Goal: Contribute content

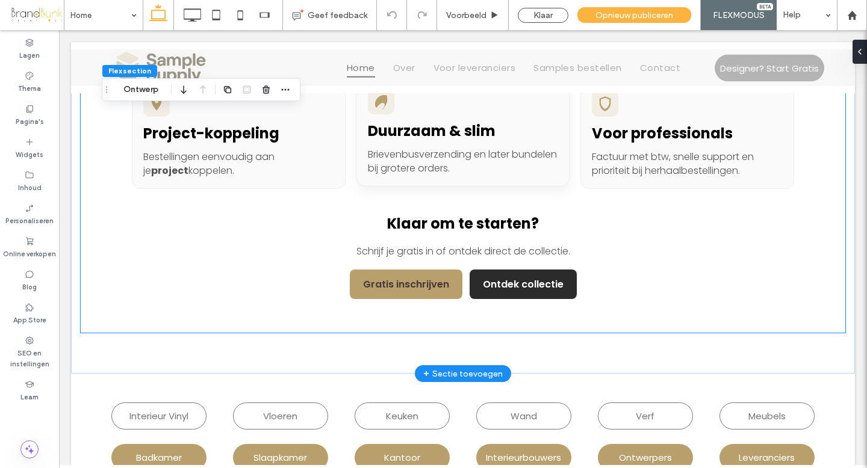
scroll to position [632, 0]
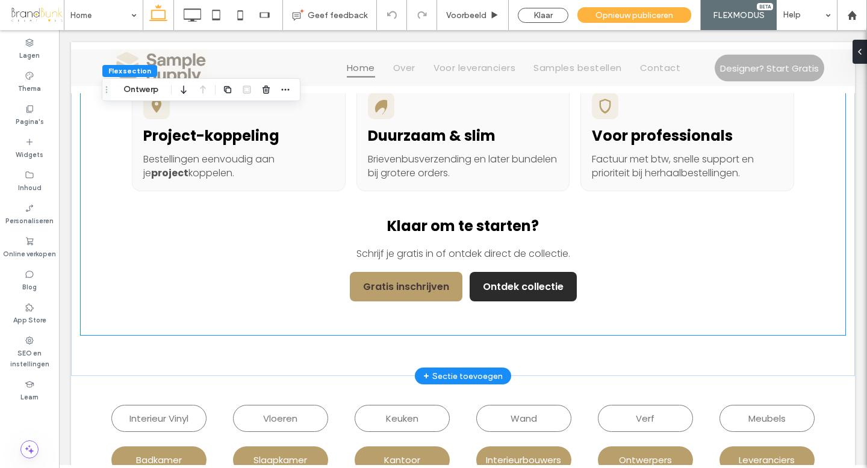
click at [508, 212] on div "Waarom SampleSupply? Snel, centraal en gebouwd voor professionals. Snel gelever…" at bounding box center [463, 99] width 662 height 406
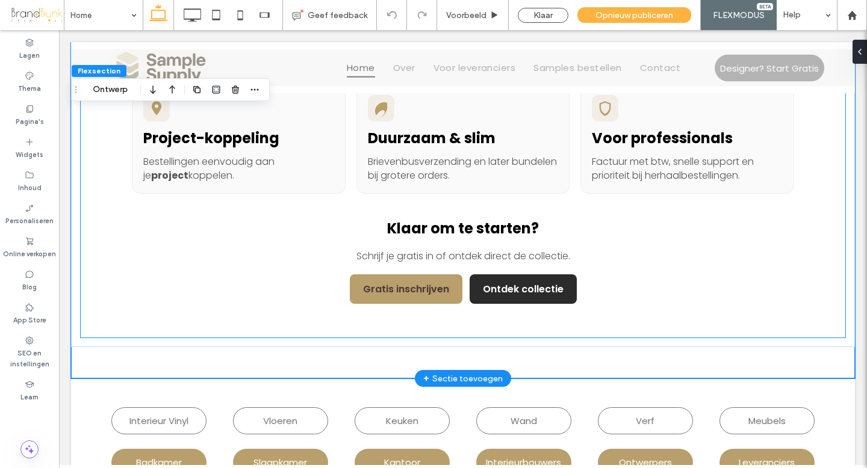
scroll to position [543, 0]
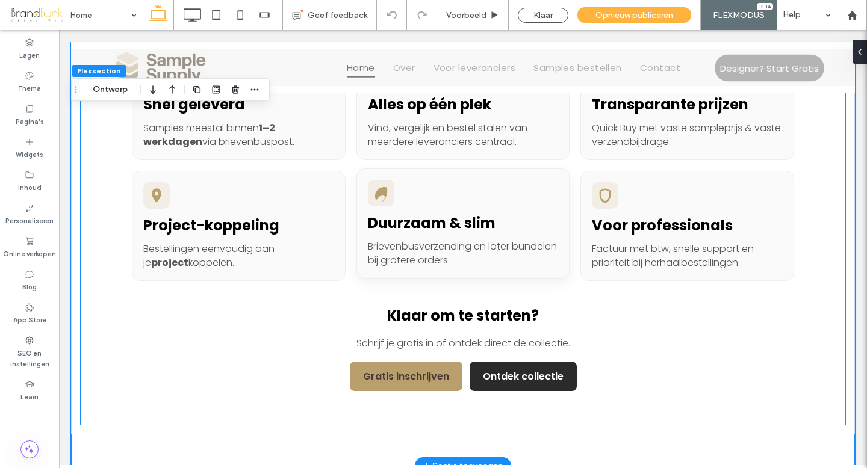
click at [503, 217] on h3 "Duurzaam & slim" at bounding box center [463, 223] width 191 height 21
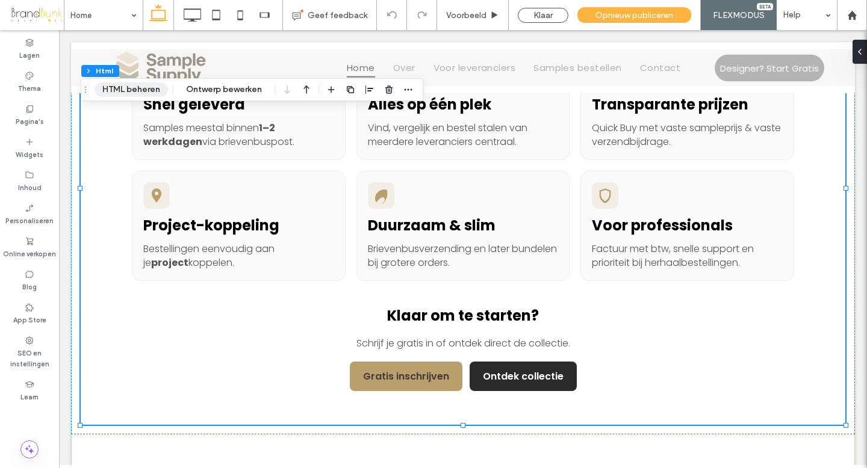
click at [148, 90] on button "HTML beheren" at bounding box center [131, 89] width 73 height 14
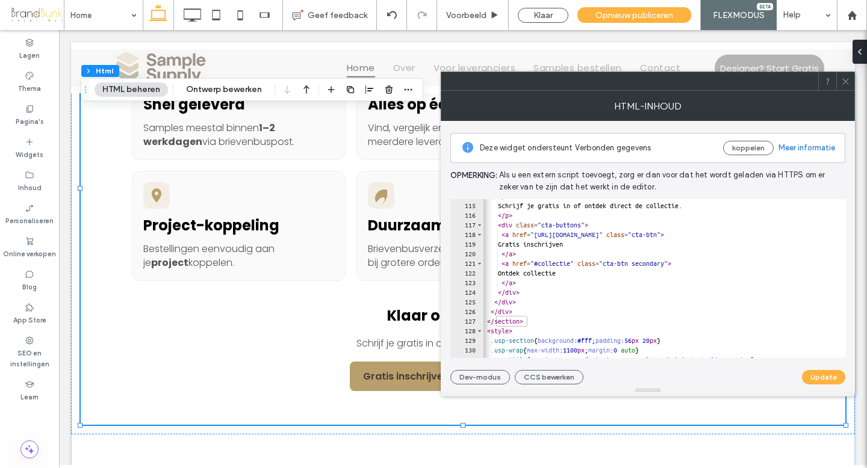
scroll to position [1098, 0]
drag, startPoint x: 543, startPoint y: 262, endPoint x: 586, endPoint y: 265, distance: 42.9
paste textarea "**********"
type textarea "**********"
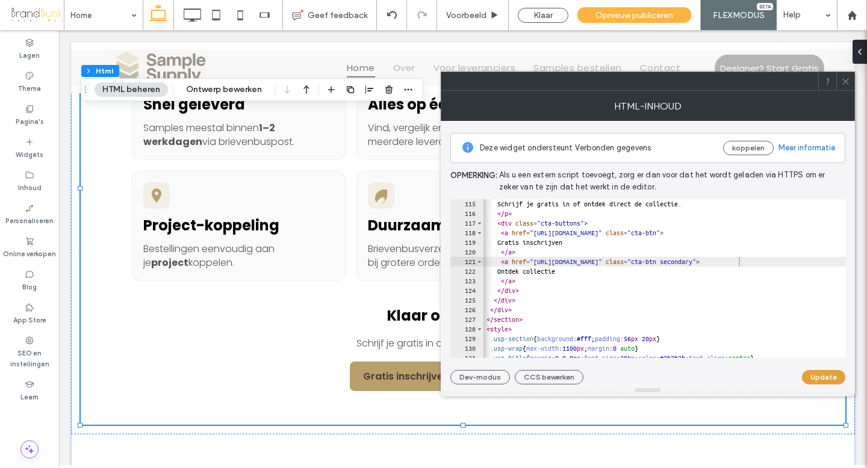
click at [823, 379] on button "Update" at bounding box center [823, 377] width 43 height 14
click at [847, 81] on icon at bounding box center [845, 81] width 9 height 9
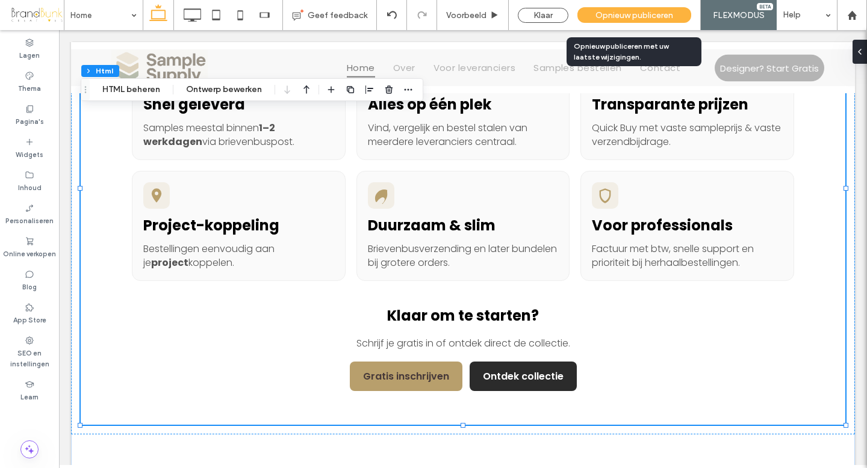
click at [636, 19] on span "Opnieuw publiceren" at bounding box center [634, 15] width 78 height 10
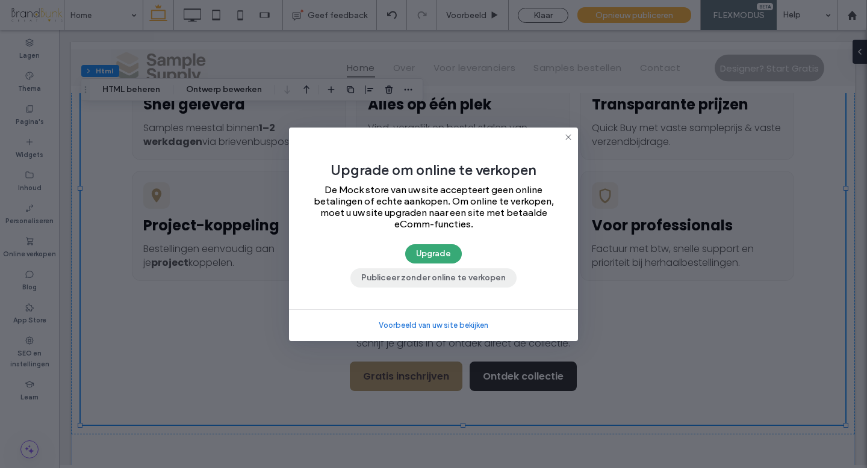
click at [448, 278] on button "Publiceer zonder online te verkopen" at bounding box center [433, 278] width 166 height 19
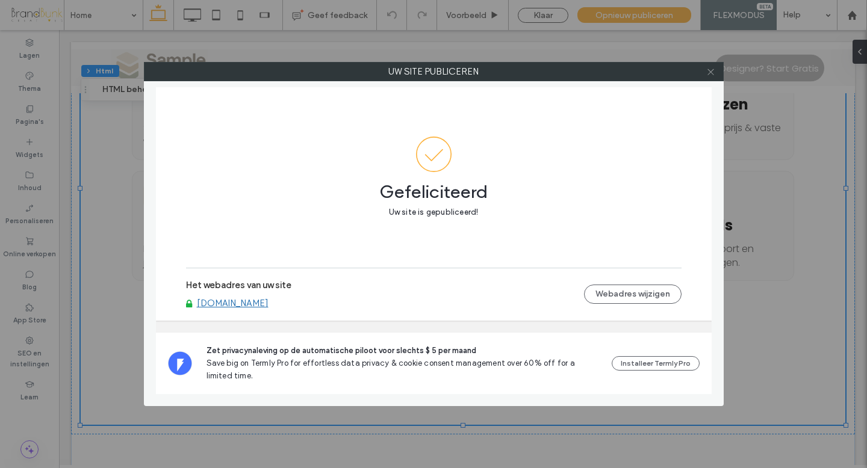
click at [709, 75] on icon at bounding box center [710, 71] width 9 height 9
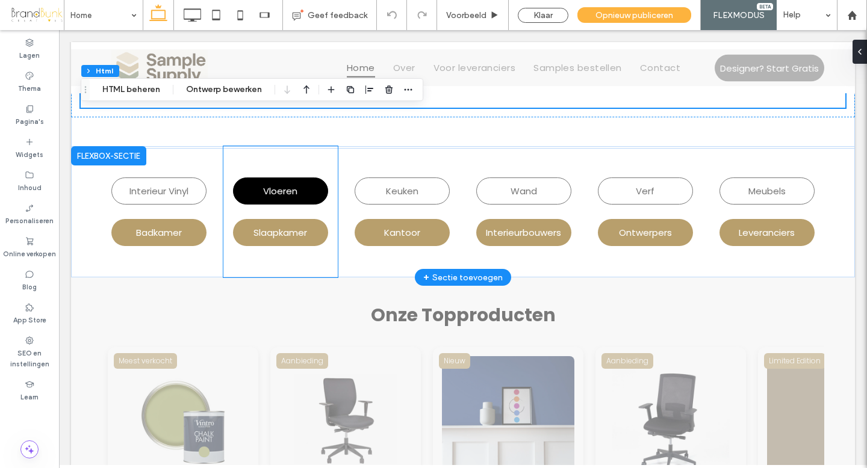
scroll to position [860, 0]
